Goal: Information Seeking & Learning: Learn about a topic

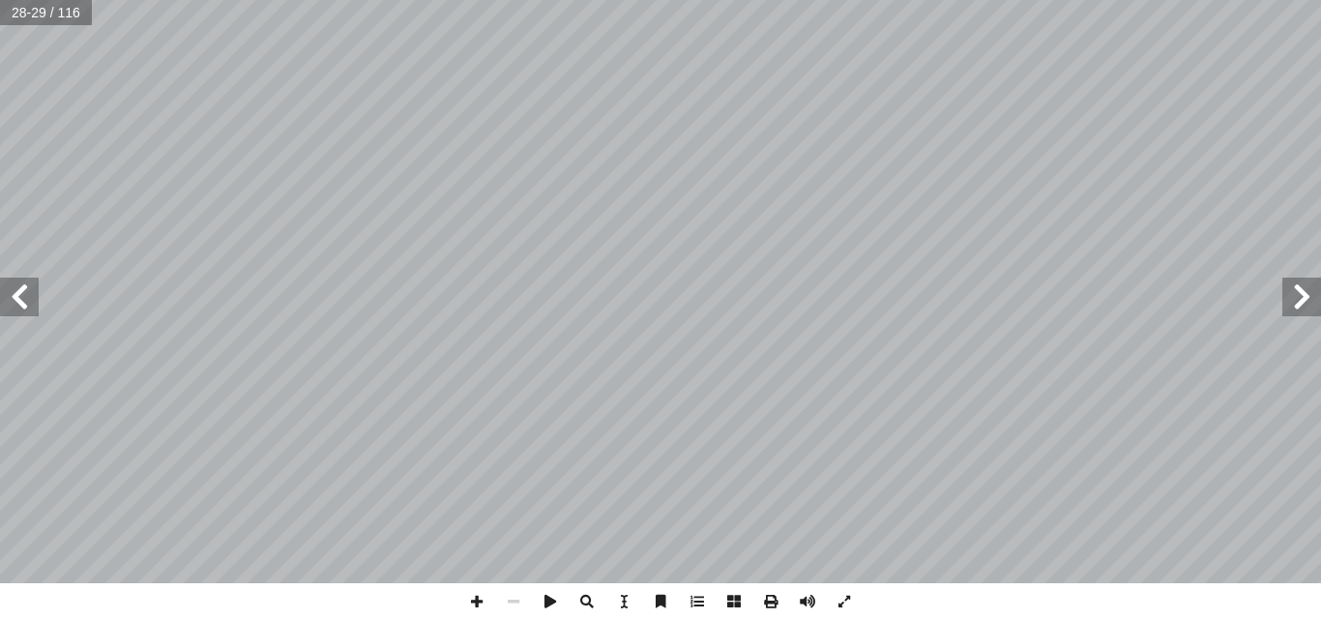
click at [10, 284] on span at bounding box center [19, 297] width 39 height 39
click at [9, 284] on span at bounding box center [19, 297] width 39 height 39
click at [472, 594] on span at bounding box center [476, 601] width 37 height 37
click at [23, 307] on span at bounding box center [19, 297] width 39 height 39
click at [478, 603] on span at bounding box center [476, 601] width 37 height 37
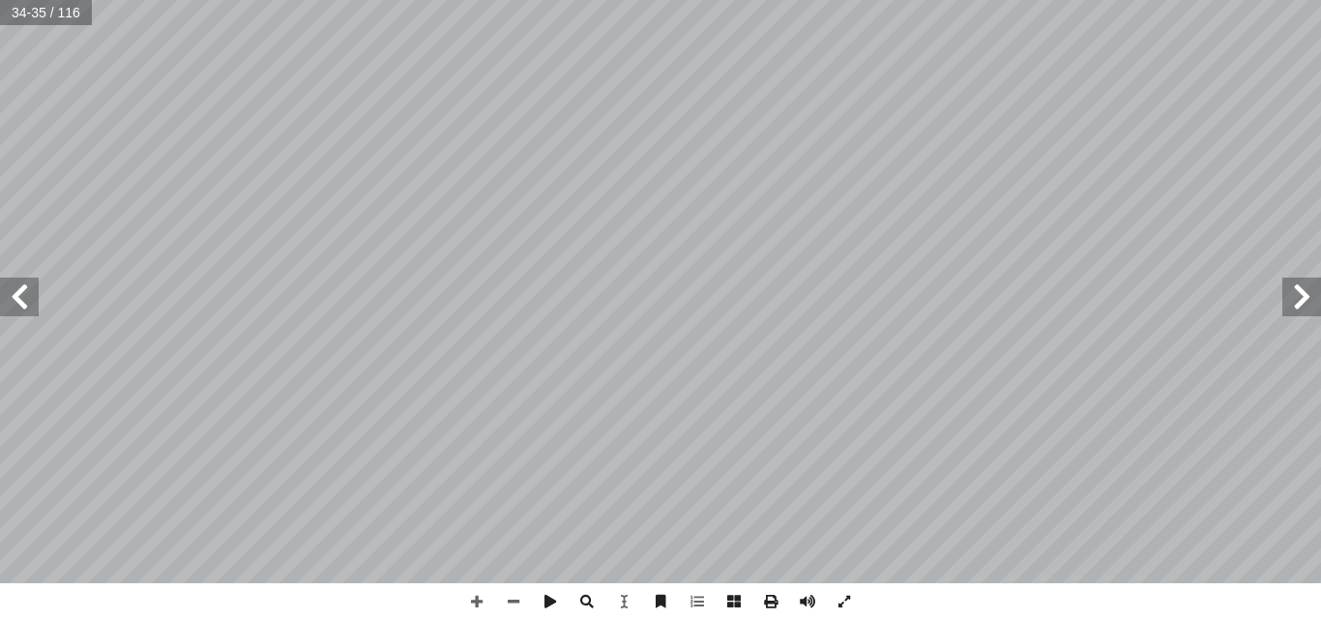
click at [1290, 299] on span at bounding box center [1301, 297] width 39 height 39
click at [30, 297] on span at bounding box center [19, 297] width 39 height 39
click at [1295, 291] on span at bounding box center [1301, 297] width 39 height 39
click at [1301, 297] on span at bounding box center [1301, 297] width 39 height 39
click at [480, 601] on span at bounding box center [476, 601] width 37 height 37
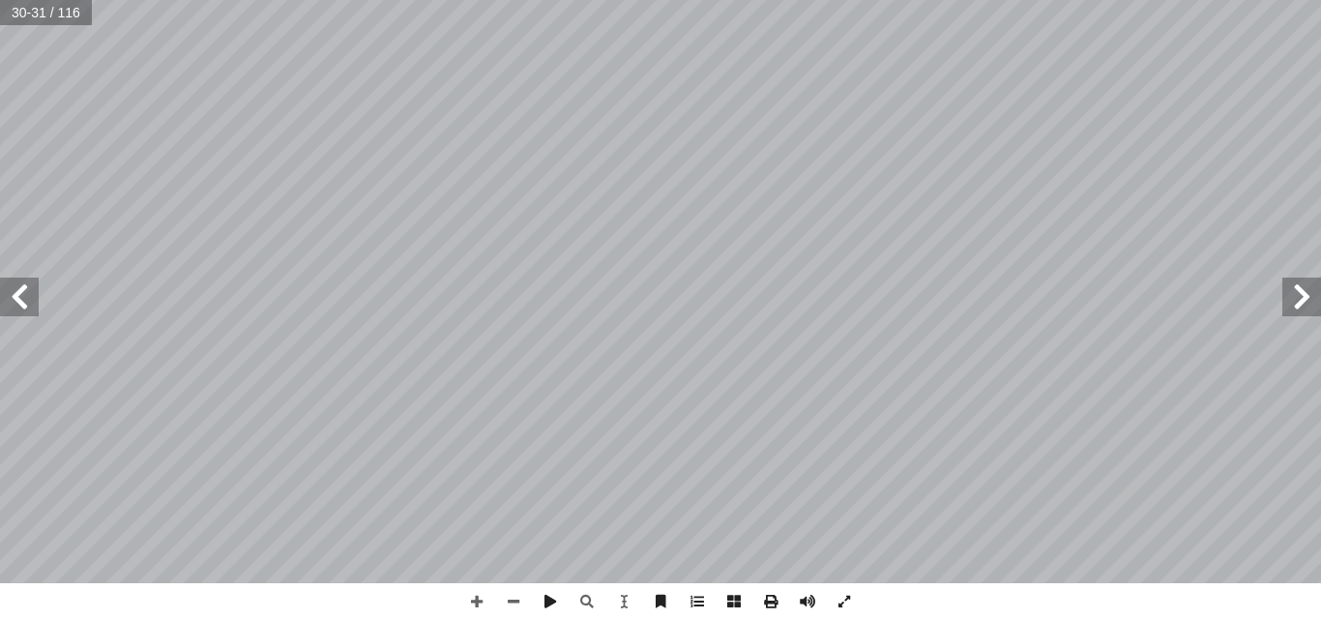
click at [30, 306] on span at bounding box center [19, 297] width 39 height 39
click at [1299, 292] on span at bounding box center [1301, 297] width 39 height 39
click at [12, 294] on span at bounding box center [19, 297] width 39 height 39
click at [1312, 305] on span at bounding box center [1301, 297] width 39 height 39
click at [29, 302] on span at bounding box center [19, 297] width 39 height 39
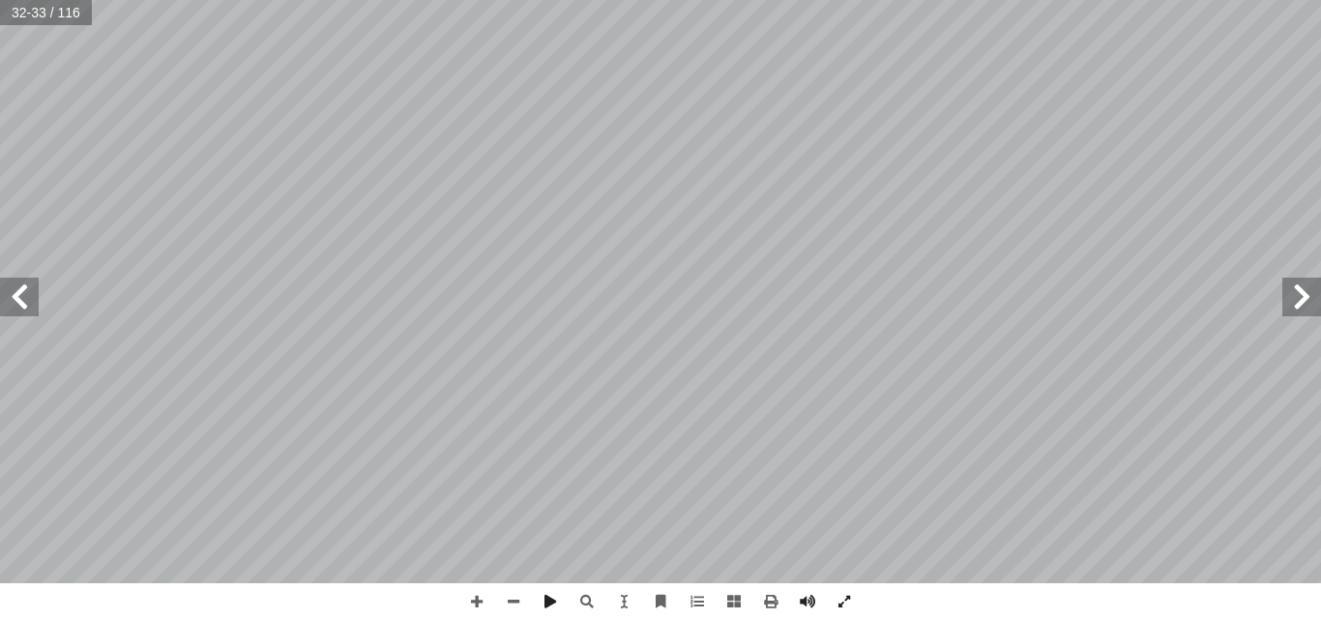
click at [26, 294] on span at bounding box center [19, 297] width 39 height 39
click at [1289, 302] on span at bounding box center [1301, 297] width 39 height 39
click at [15, 287] on span at bounding box center [19, 297] width 39 height 39
